Goal: Entertainment & Leisure: Browse casually

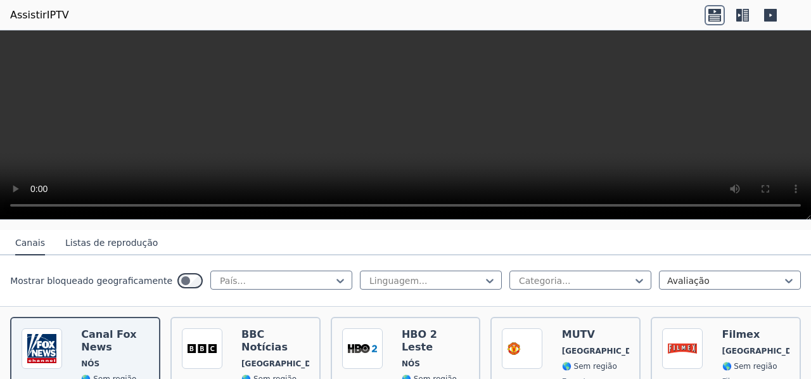
scroll to position [128, 0]
click at [442, 279] on div at bounding box center [425, 281] width 115 height 13
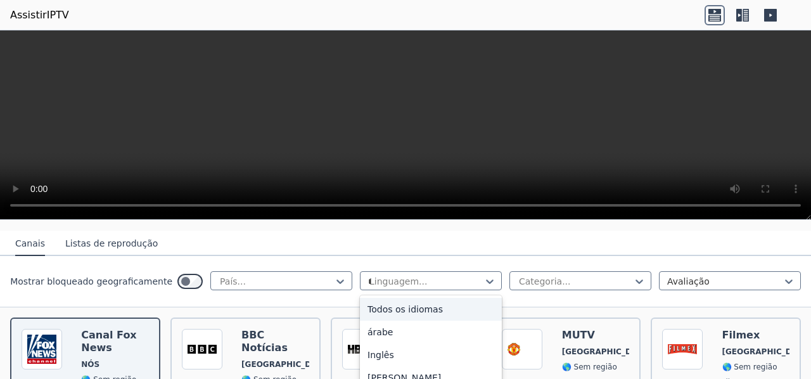
type input "**"
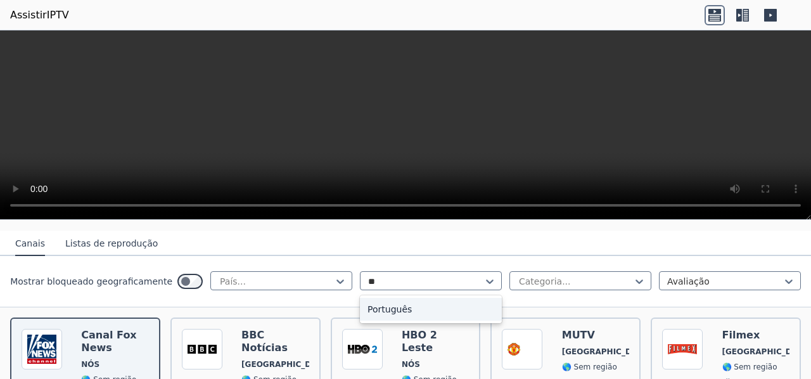
click at [390, 316] on div "Português" at bounding box center [431, 309] width 142 height 23
click at [324, 271] on div "Mostrar bloqueado geograficamente País... opção Português, selecionada. Portugu…" at bounding box center [405, 281] width 811 height 51
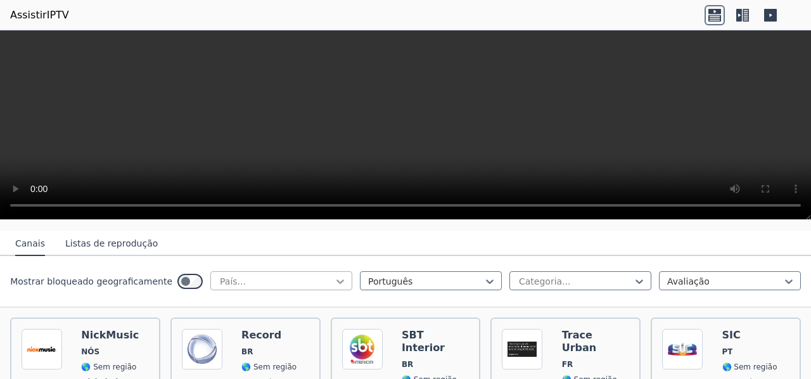
click at [334, 278] on icon at bounding box center [340, 281] width 13 height 13
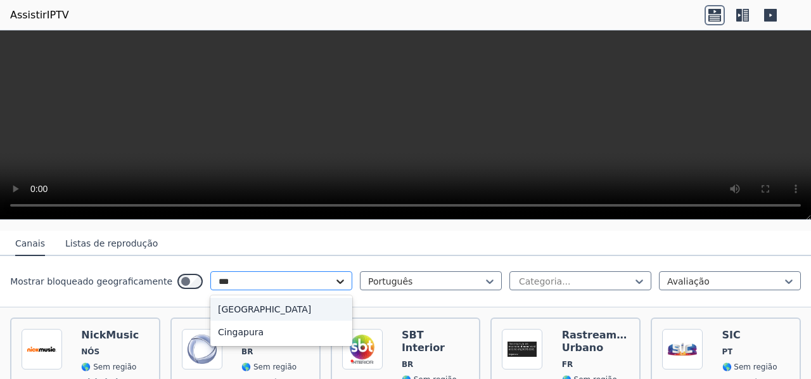
type input "****"
click at [270, 317] on div "[GEOGRAPHIC_DATA]" at bounding box center [281, 309] width 142 height 23
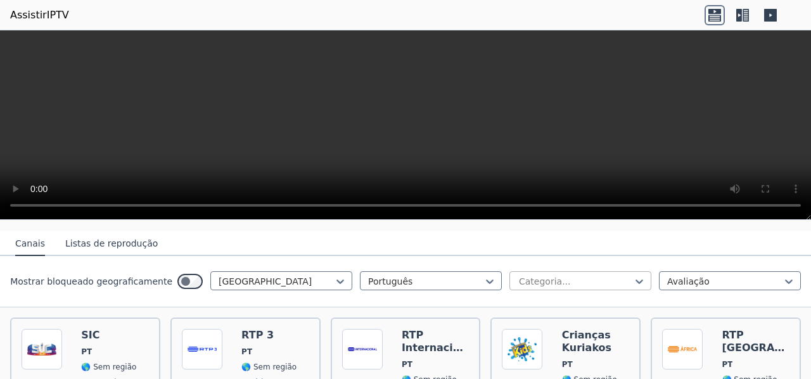
click at [618, 279] on div at bounding box center [575, 281] width 115 height 13
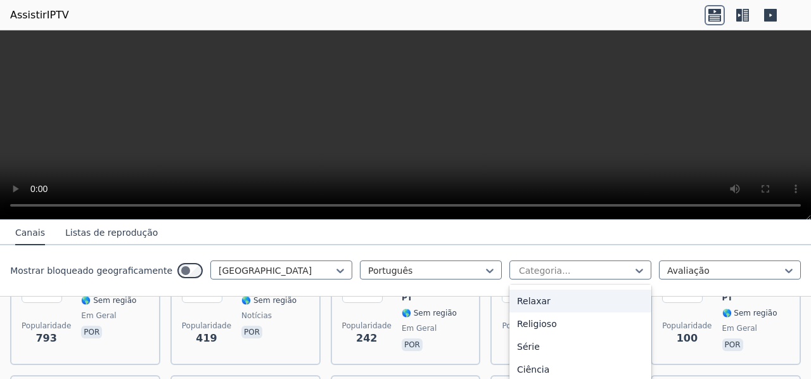
scroll to position [195, 0]
click at [633, 276] on icon at bounding box center [639, 270] width 13 height 13
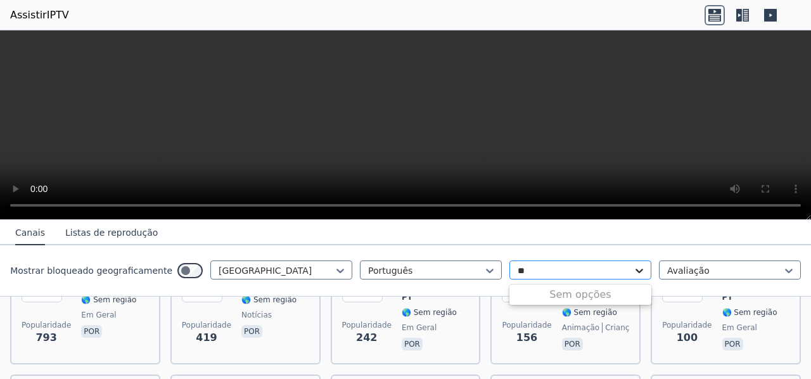
type input "*"
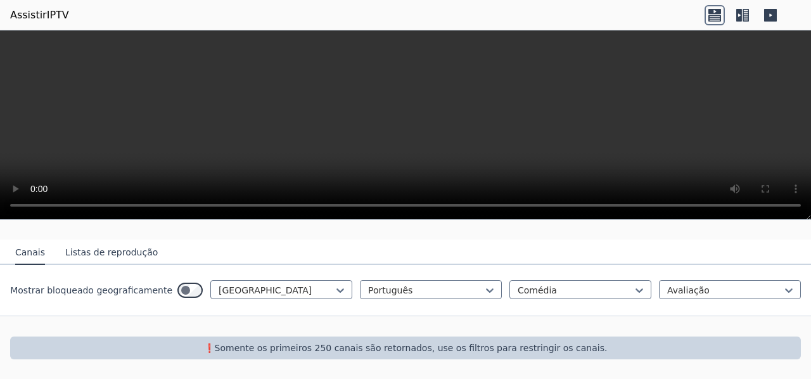
click at [96, 252] on font "Listas de reprodução" at bounding box center [111, 252] width 93 height 10
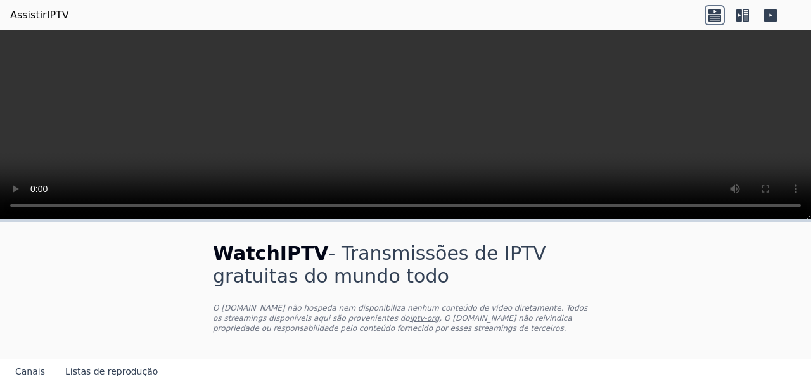
scroll to position [35, 0]
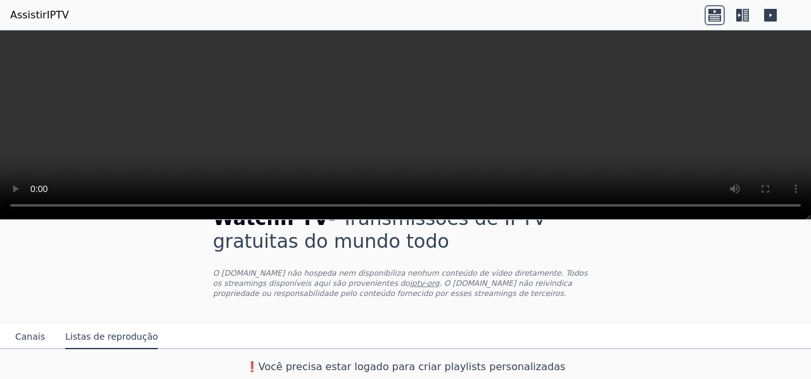
click at [39, 340] on font "Canais" at bounding box center [30, 336] width 30 height 10
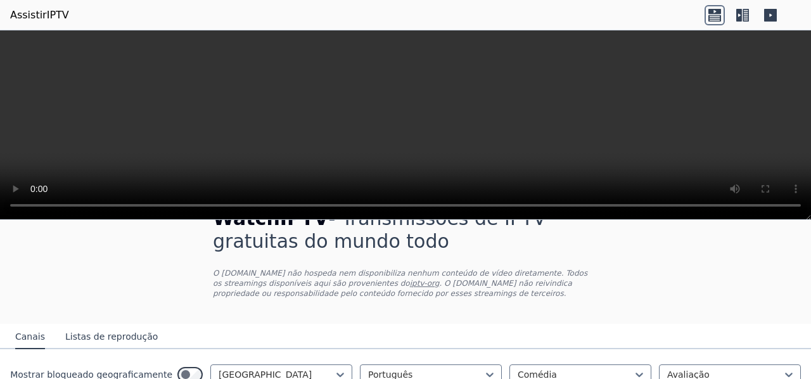
scroll to position [119, 0]
